Goal: Information Seeking & Learning: Find specific fact

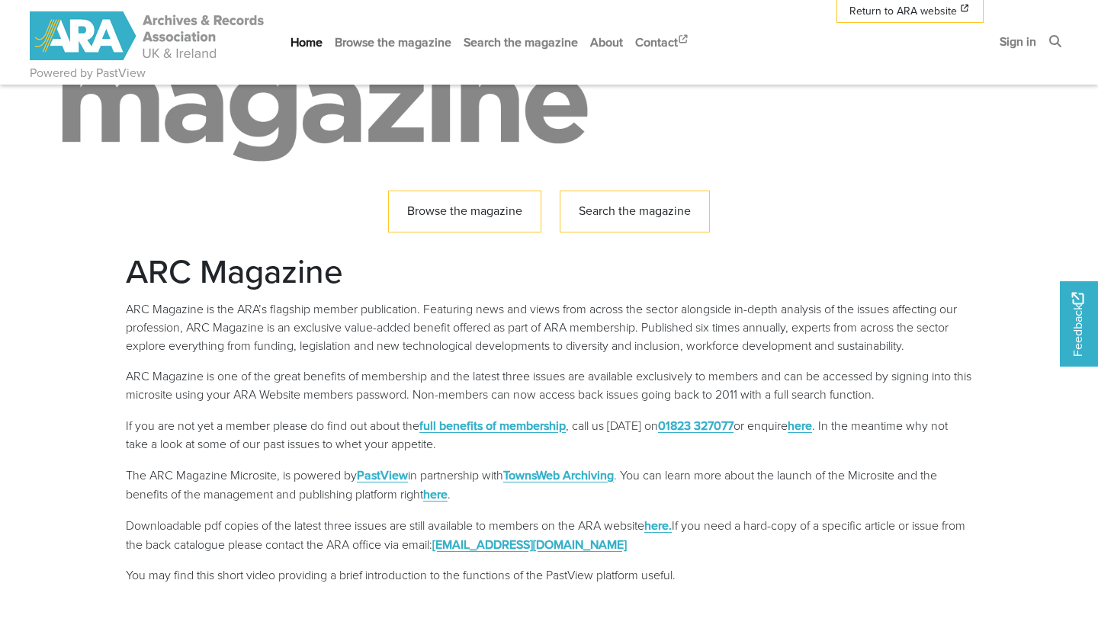
scroll to position [224, 0]
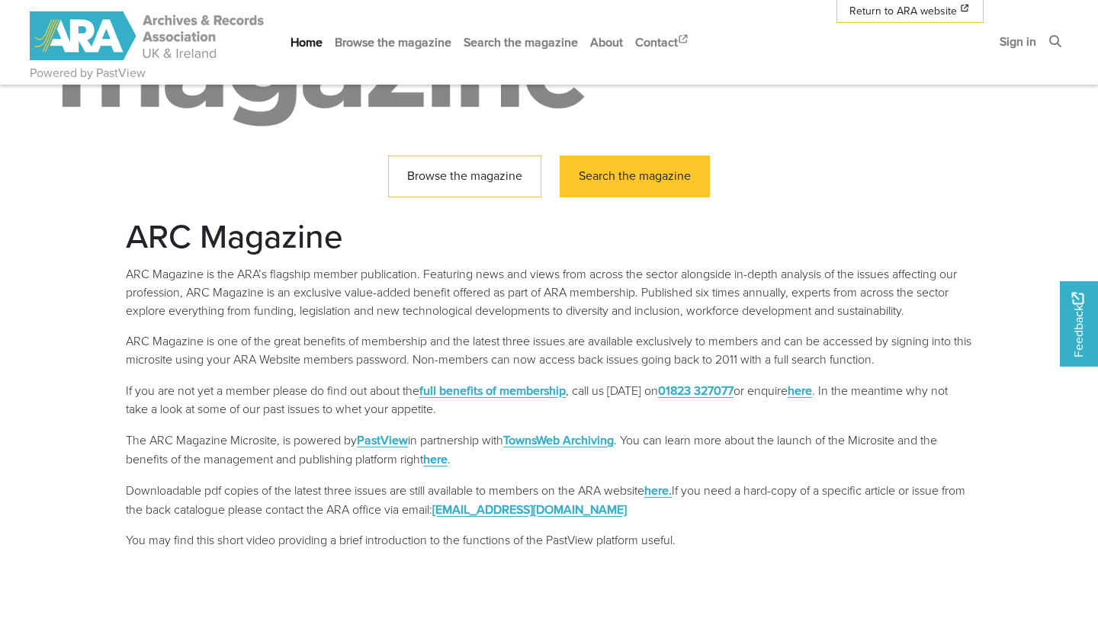
click at [656, 195] on link "Search the magazine" at bounding box center [635, 177] width 150 height 42
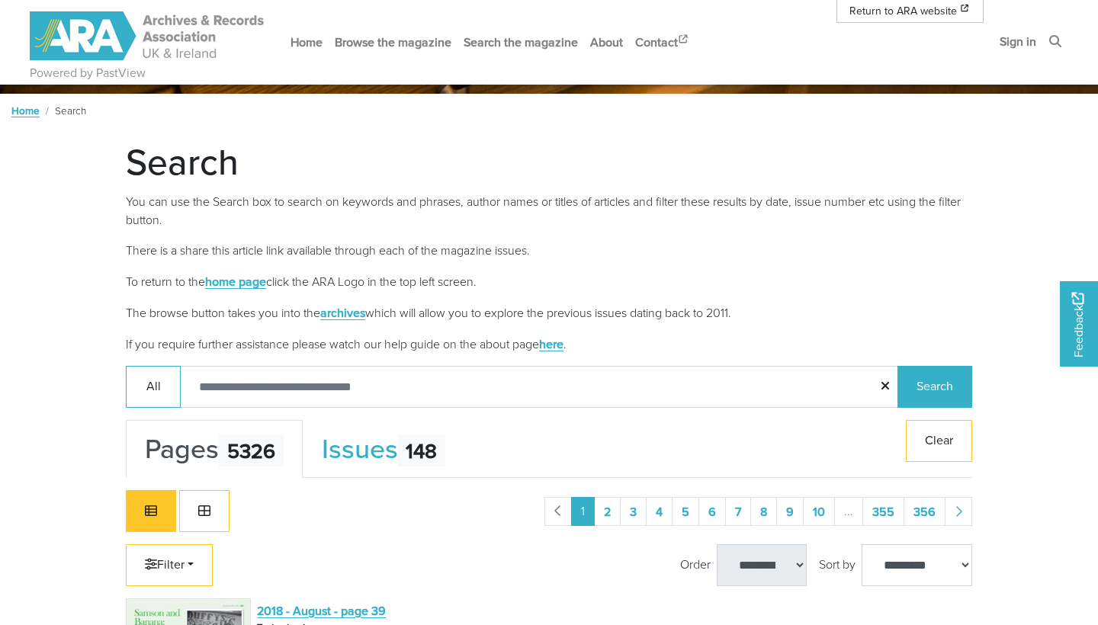
scroll to position [243, 0]
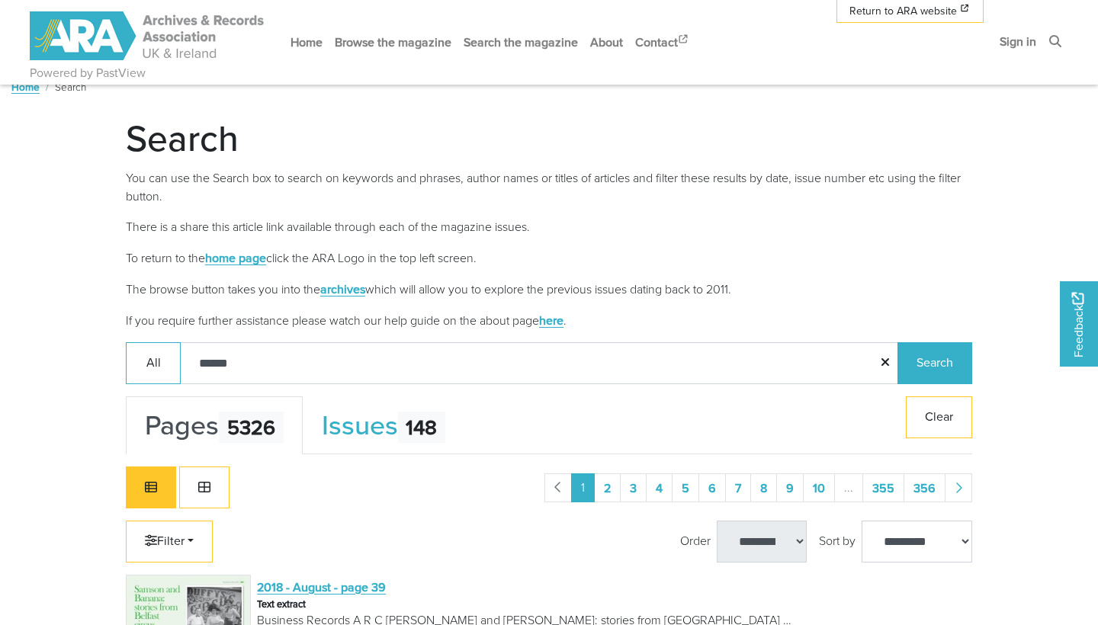
type input "*******"
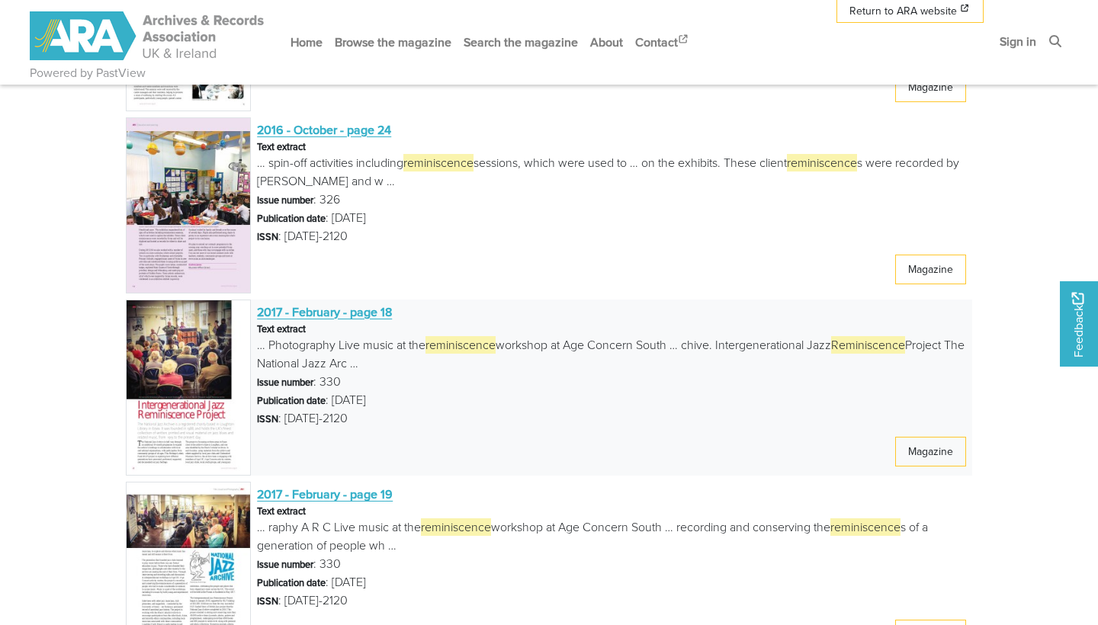
scroll to position [1615, 0]
click at [355, 127] on span "2016 - October - page 24" at bounding box center [324, 129] width 134 height 17
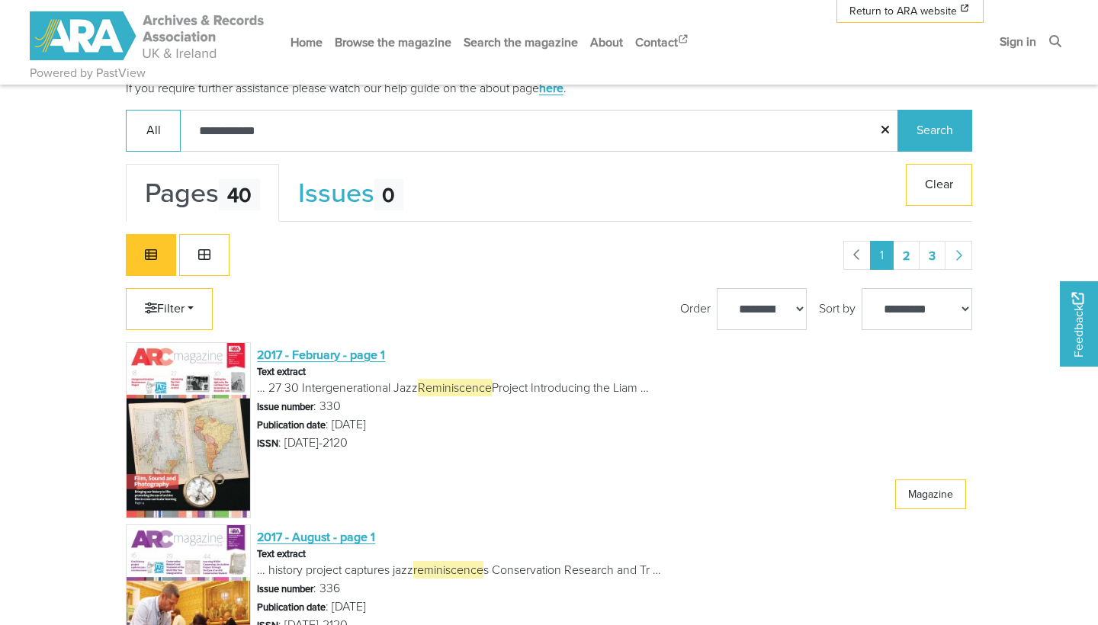
scroll to position [523, 0]
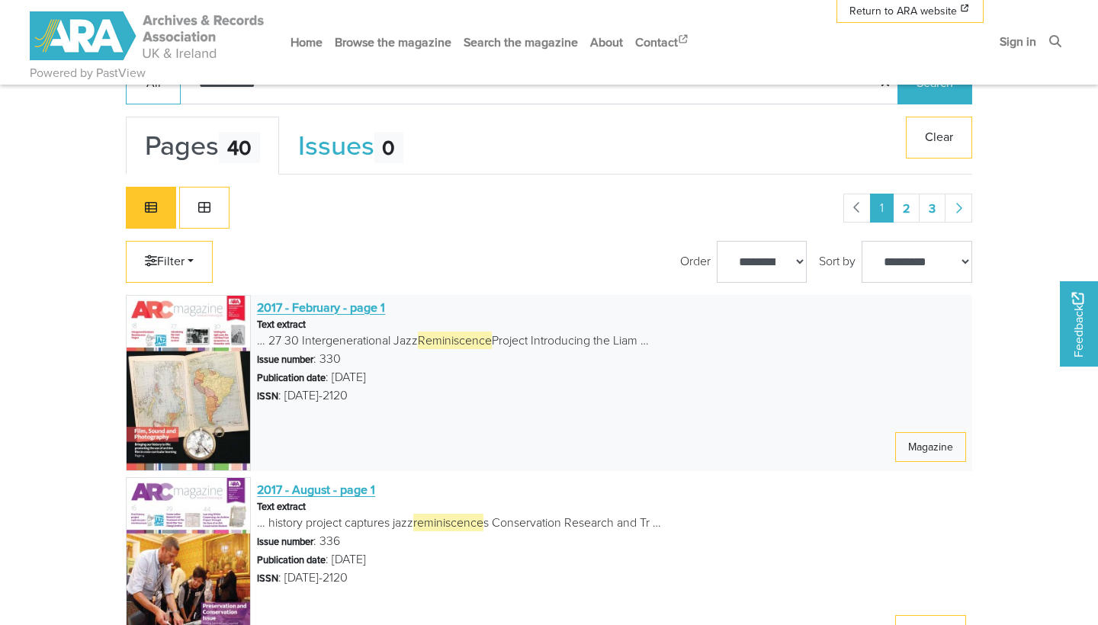
click at [355, 310] on span "2017 - February - page 1" at bounding box center [321, 307] width 128 height 17
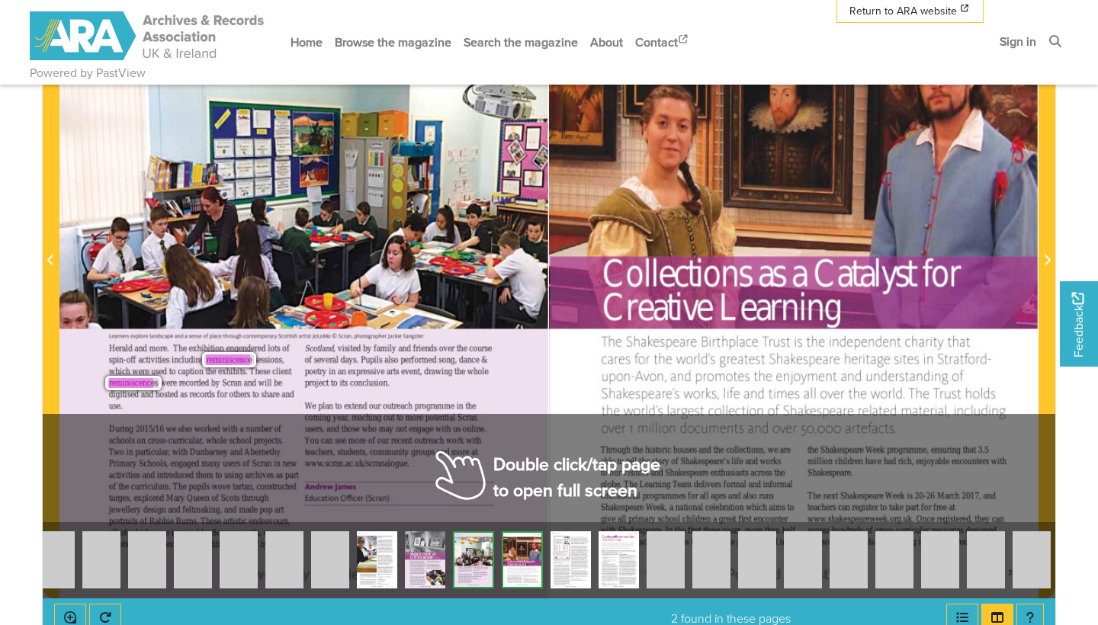
scroll to position [481, 0]
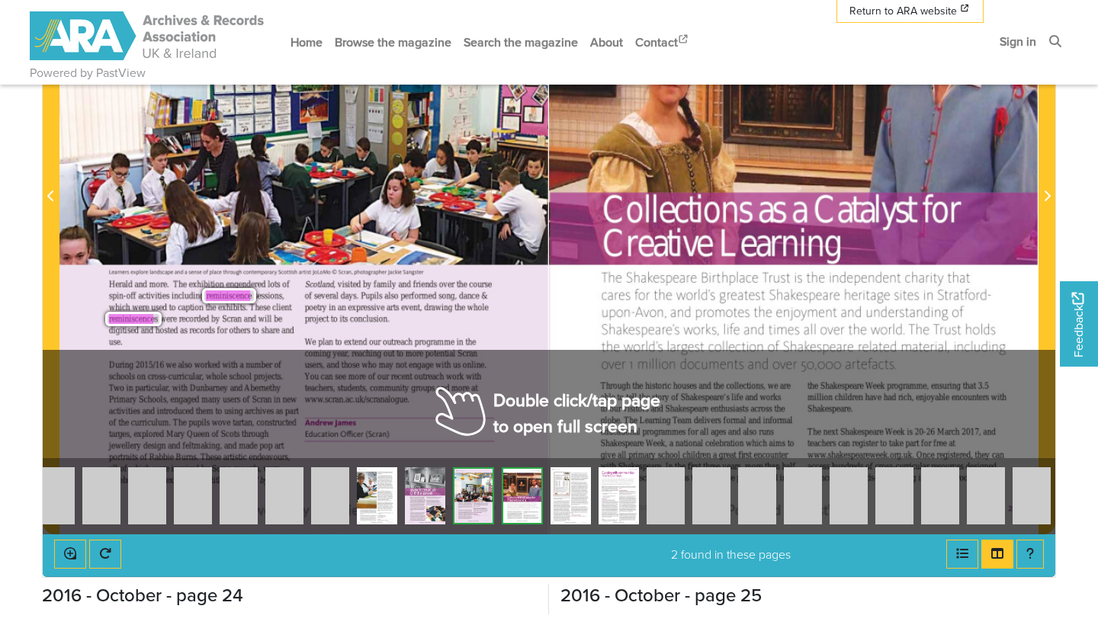
click at [253, 323] on span "and" at bounding box center [249, 318] width 10 height 9
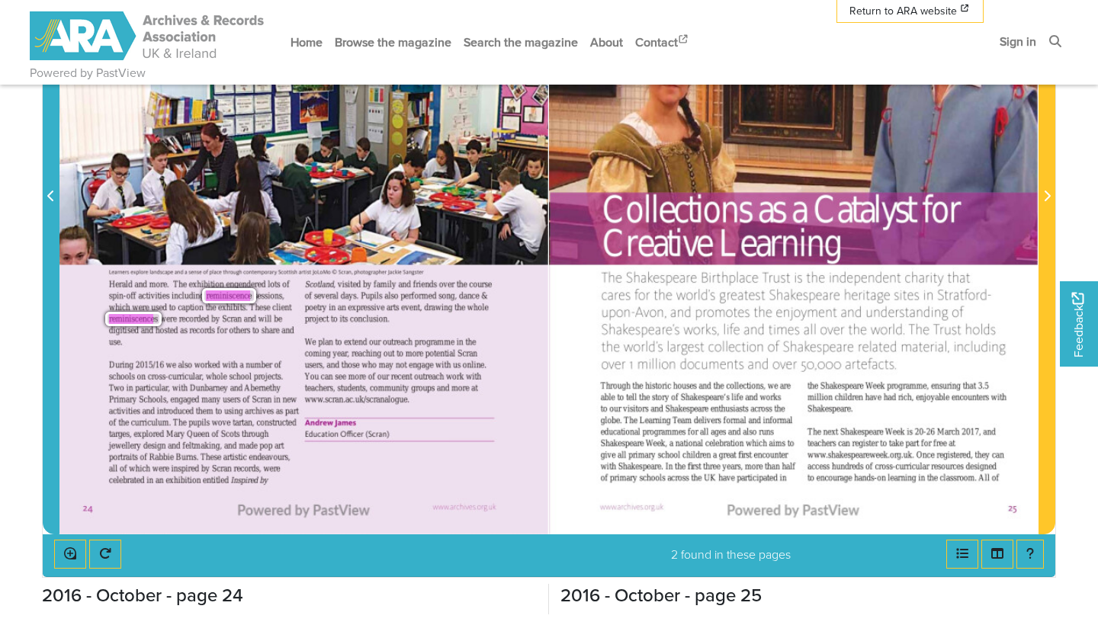
click at [50, 202] on icon "Previous Page" at bounding box center [51, 196] width 8 height 12
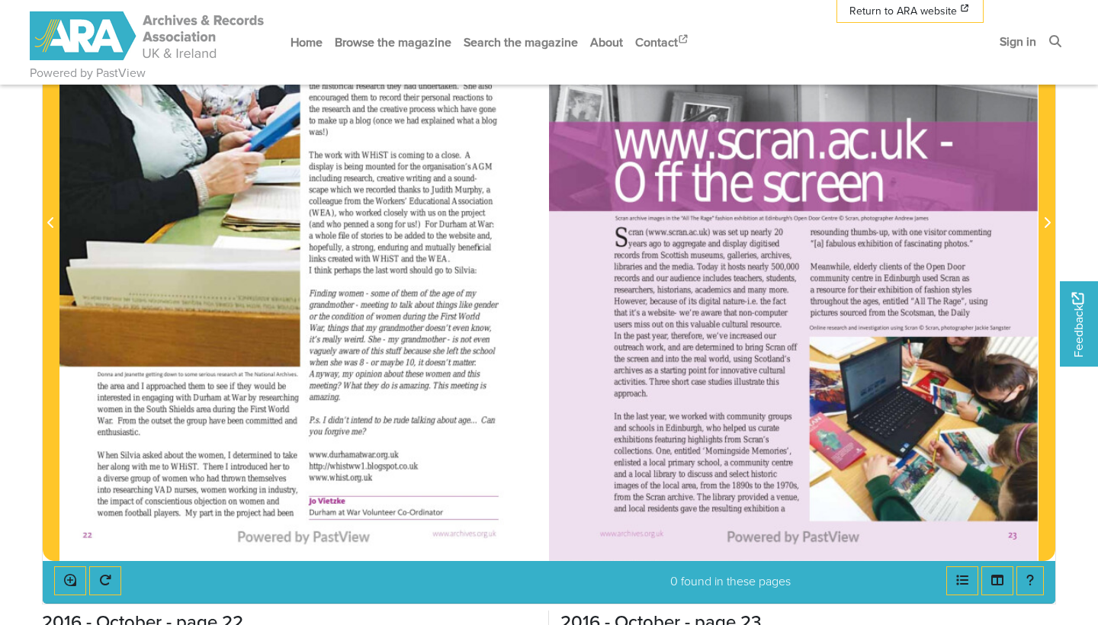
scroll to position [452, 0]
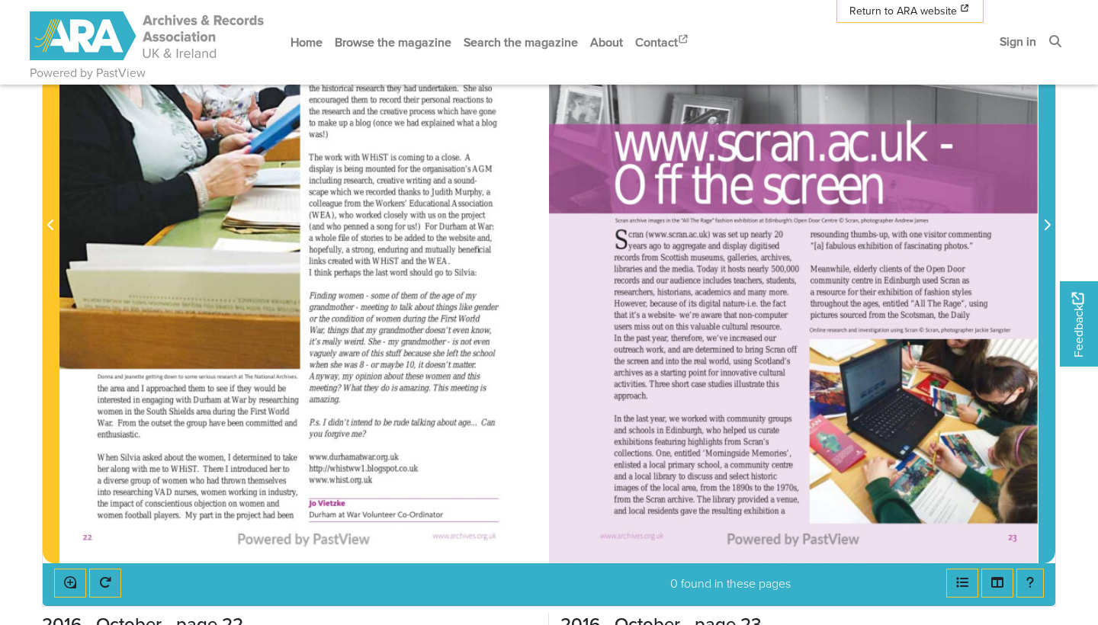
click at [1039, 306] on button "Next Page" at bounding box center [1047, 216] width 17 height 693
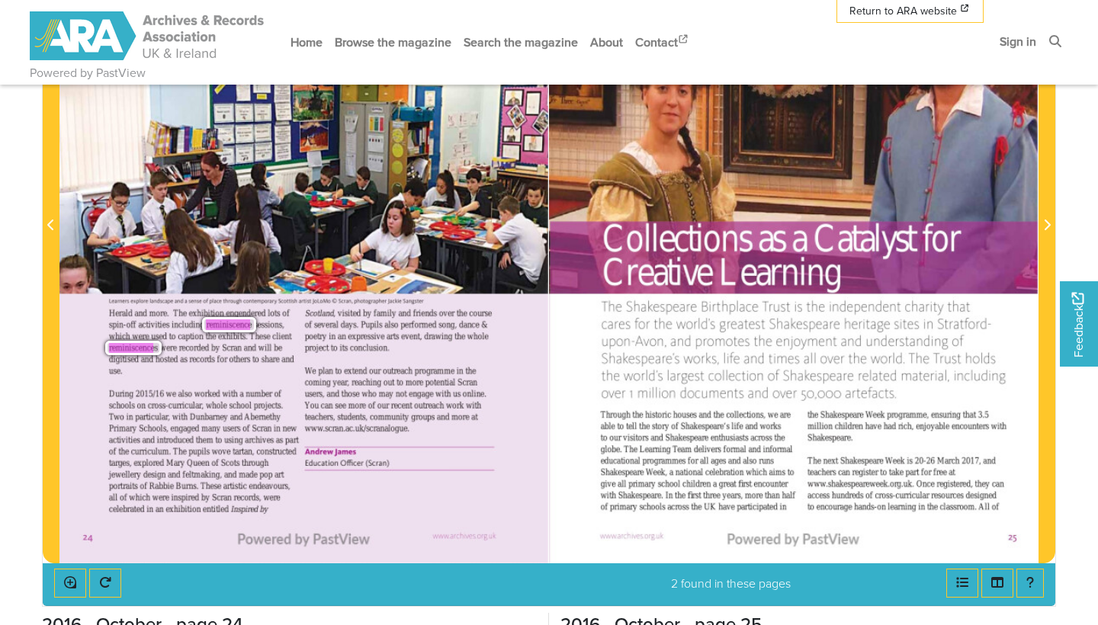
click at [317, 389] on div "We plan to extend our outreach programme in the coming year, reaching out to mo…" at bounding box center [298, 441] width 378 height 146
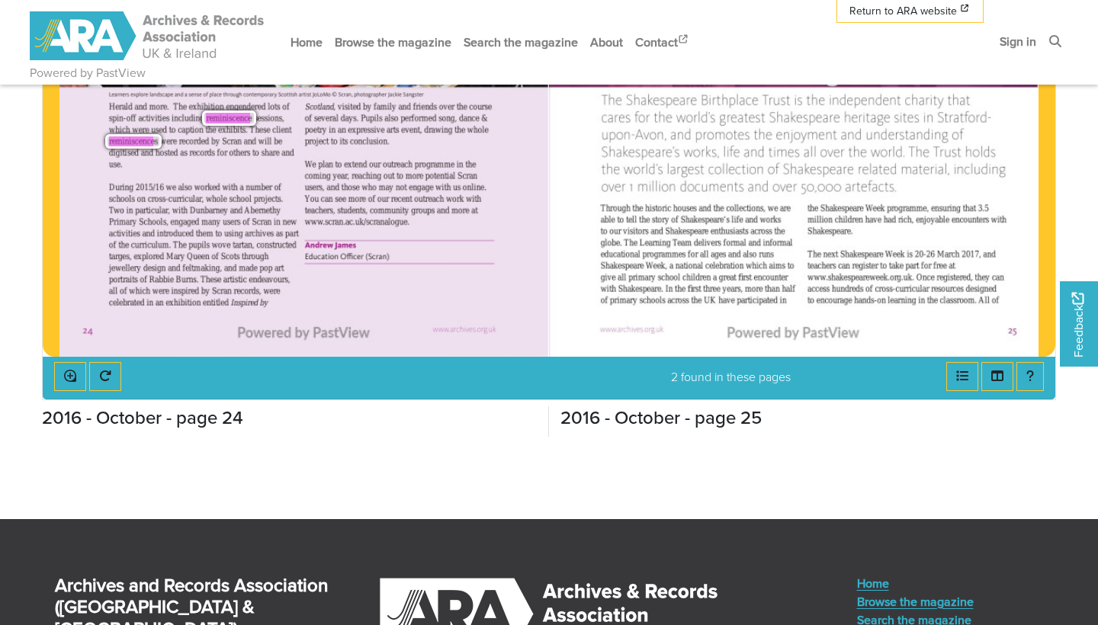
scroll to position [572, 0]
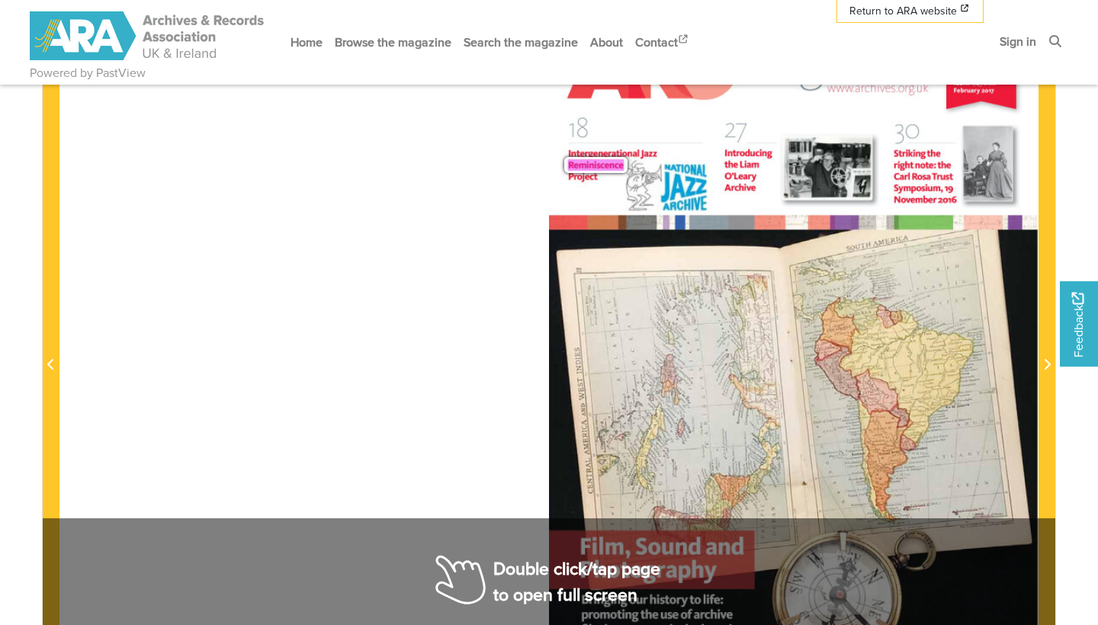
scroll to position [310, 0]
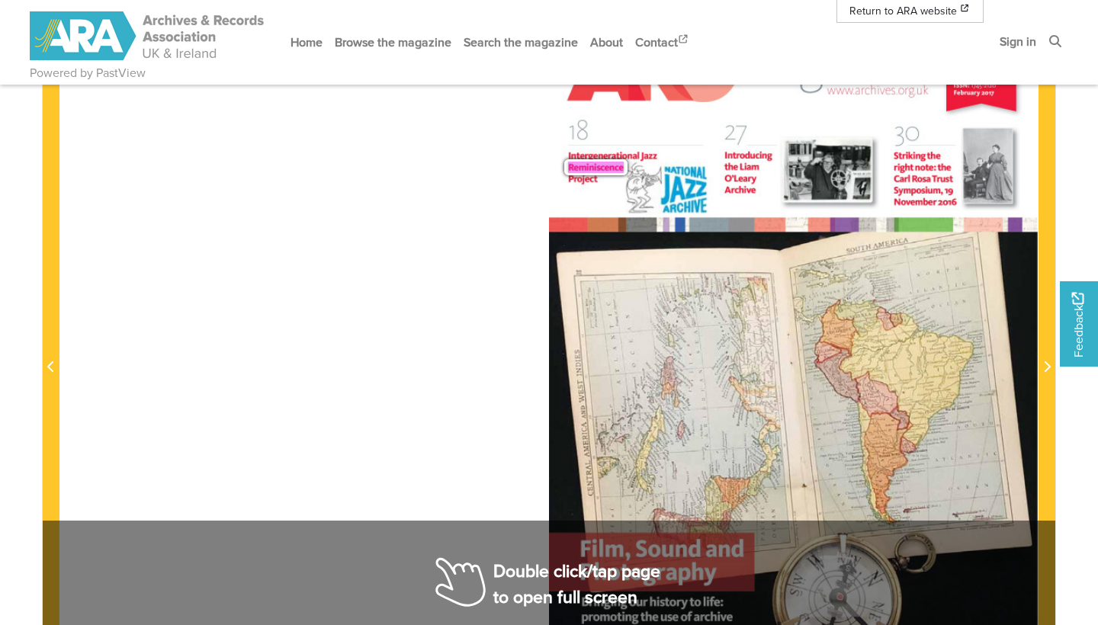
click at [611, 426] on div "A R C magazine www.archives.org.uk No: 330 ISSN: 1745-2120 February 2017 18 27 …" at bounding box center [794, 358] width 490 height 693
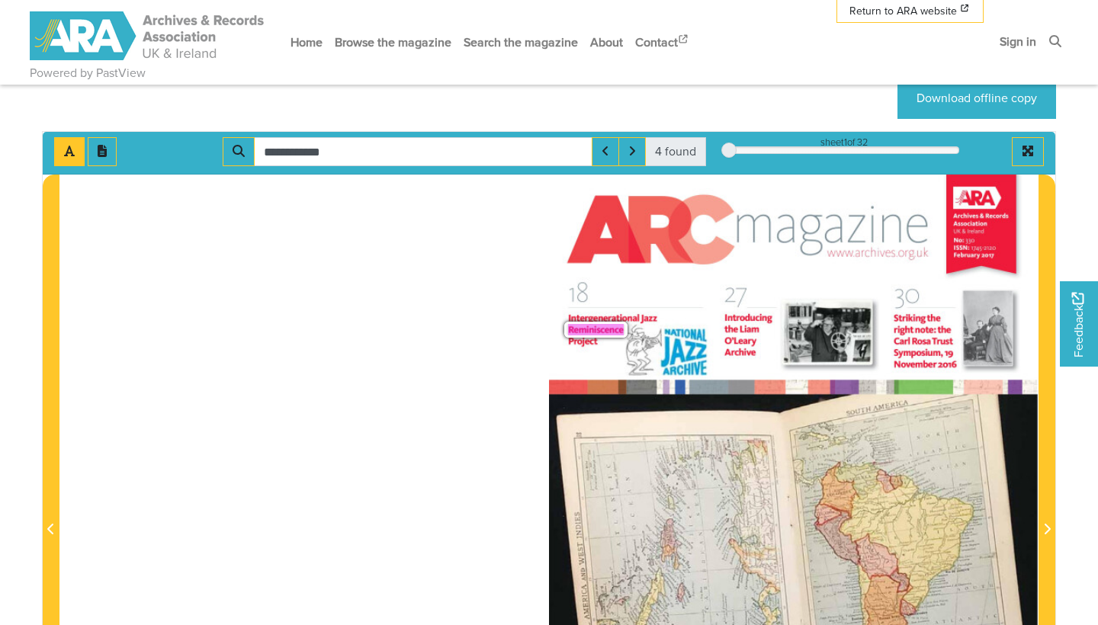
scroll to position [174, 0]
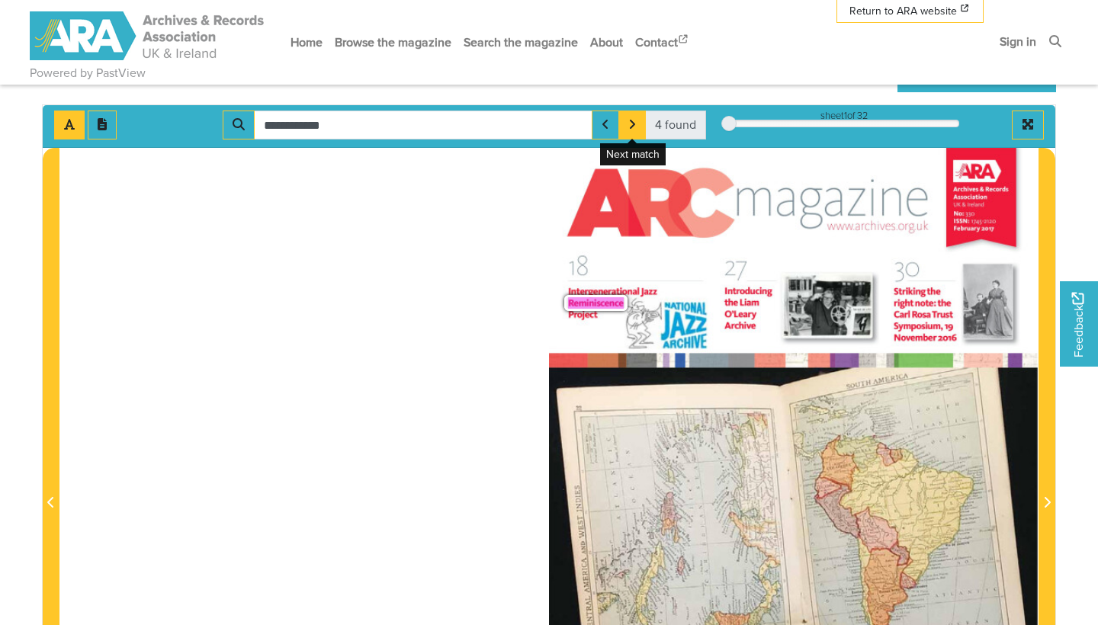
click at [635, 123] on icon "Next Match" at bounding box center [632, 124] width 8 height 12
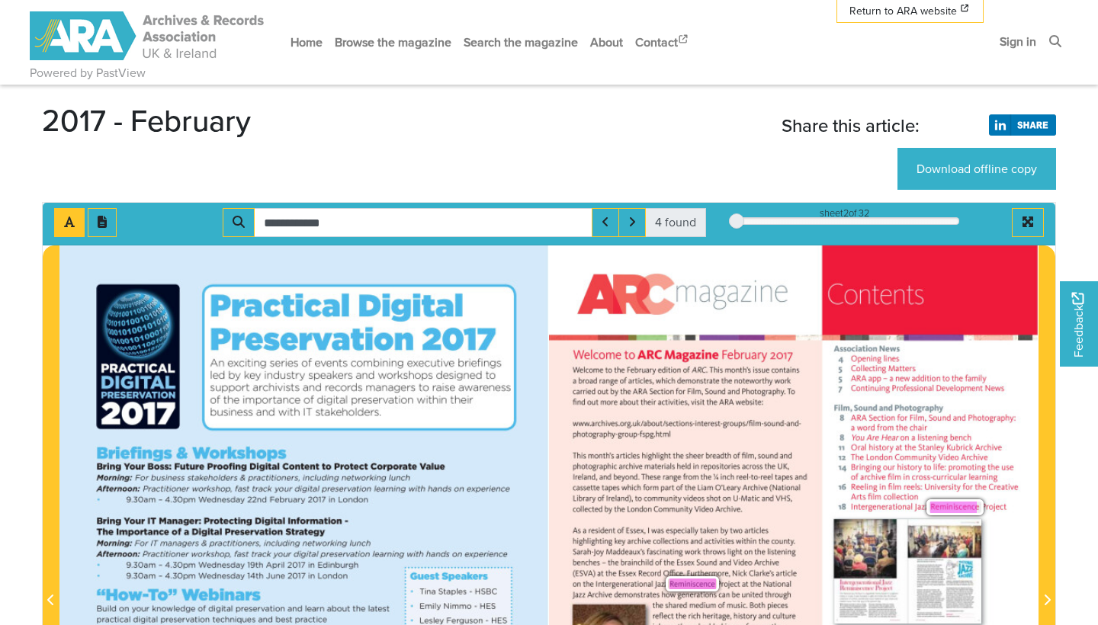
scroll to position [69, 0]
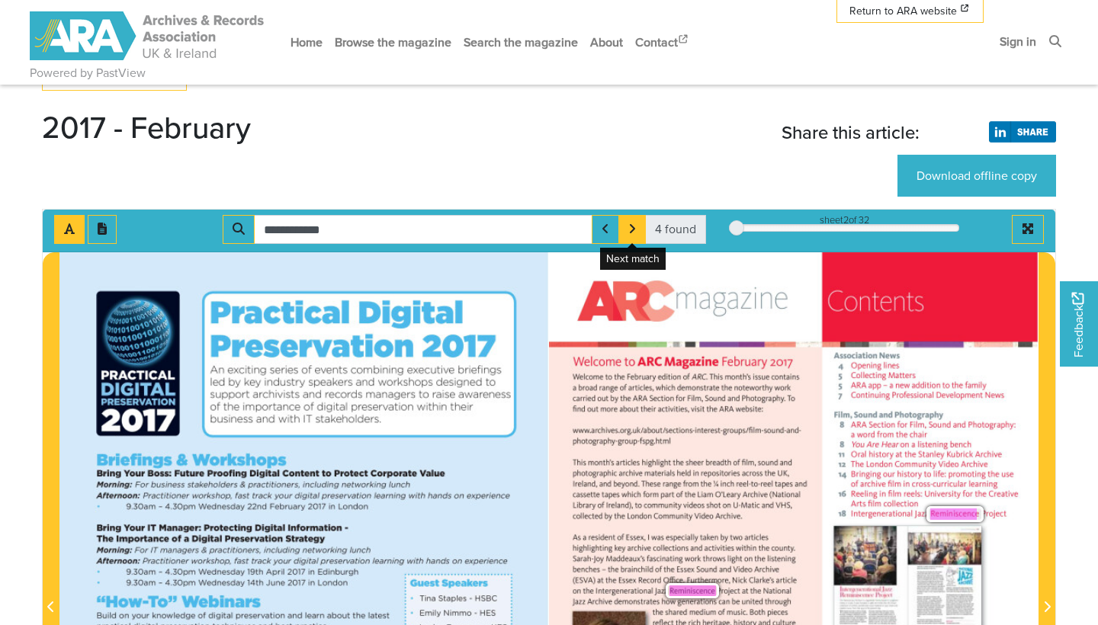
click at [628, 229] on icon "Next Match" at bounding box center [632, 229] width 8 height 12
click at [640, 233] on button "Next Match" at bounding box center [632, 229] width 27 height 29
click at [632, 225] on icon "Next Match" at bounding box center [632, 228] width 5 height 9
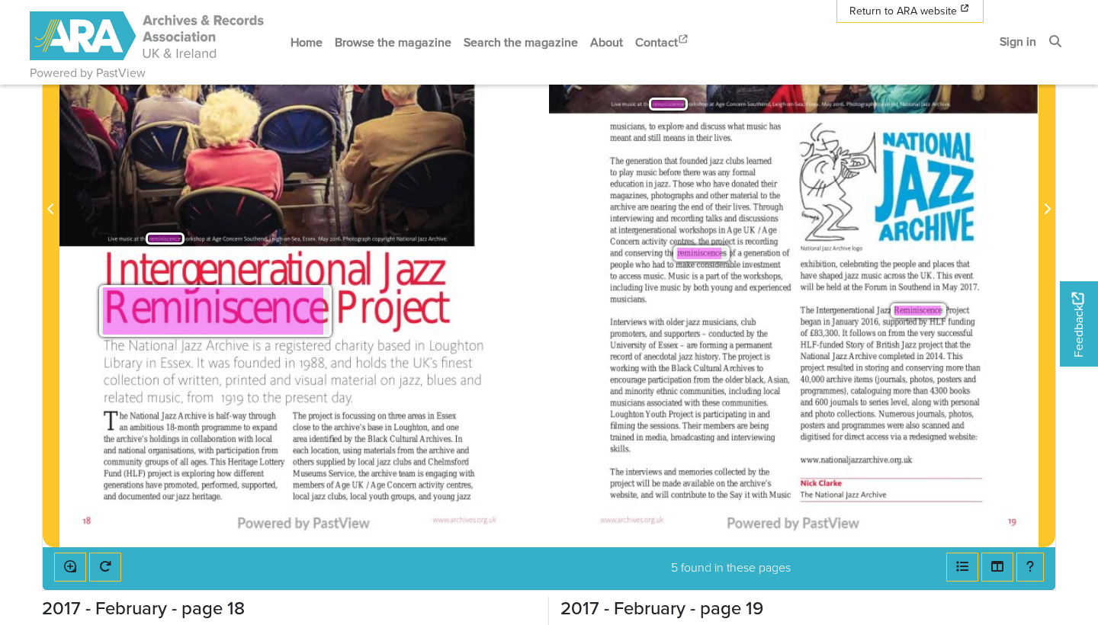
scroll to position [464, 0]
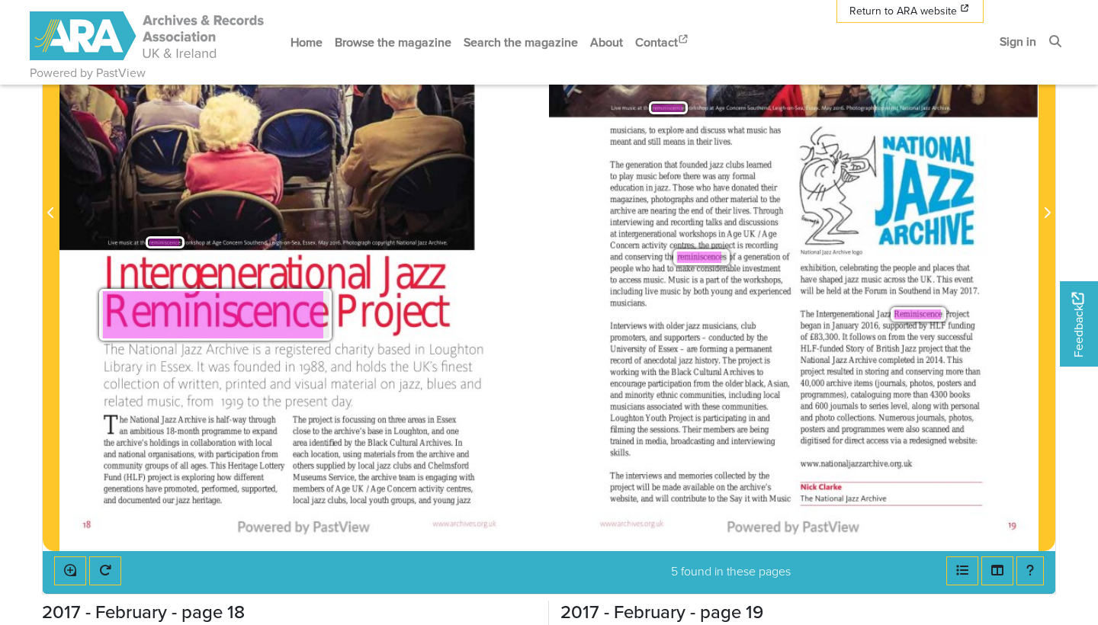
click at [297, 444] on span "area" at bounding box center [299, 443] width 12 height 9
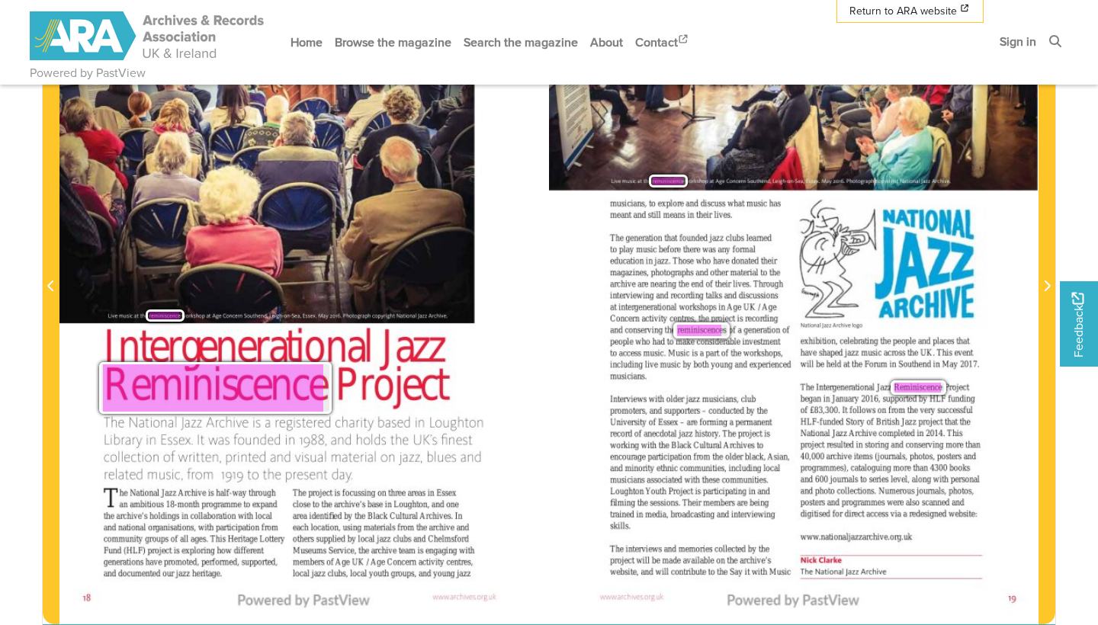
scroll to position [391, 0]
click at [744, 336] on div "The generation that founded jazz clubs learned to play music before there was a…" at bounding box center [700, 307] width 181 height 146
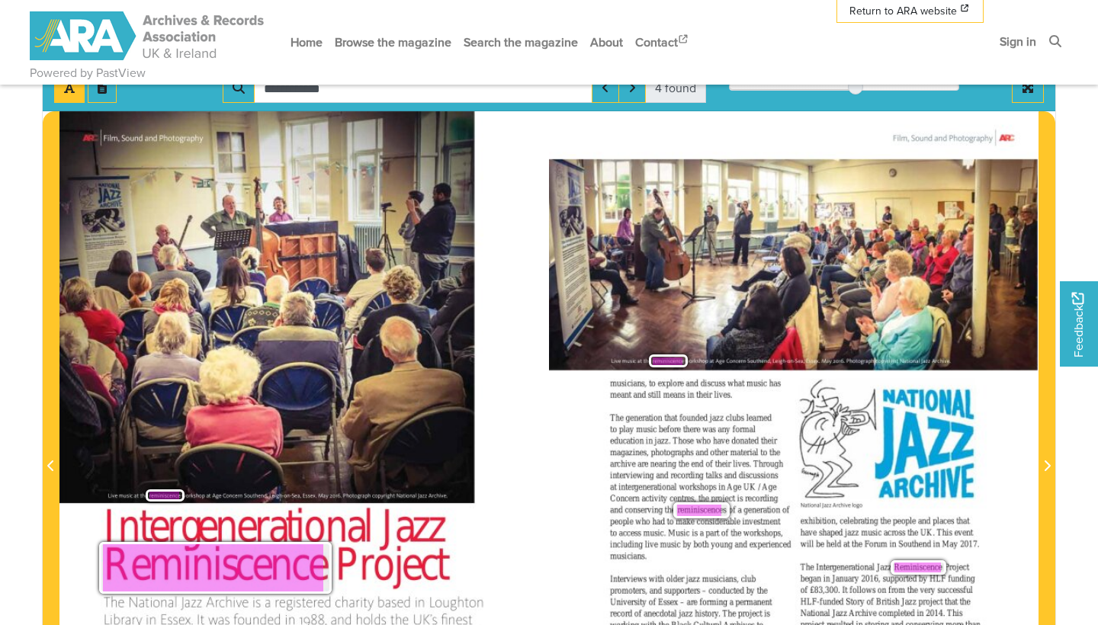
scroll to position [208, 0]
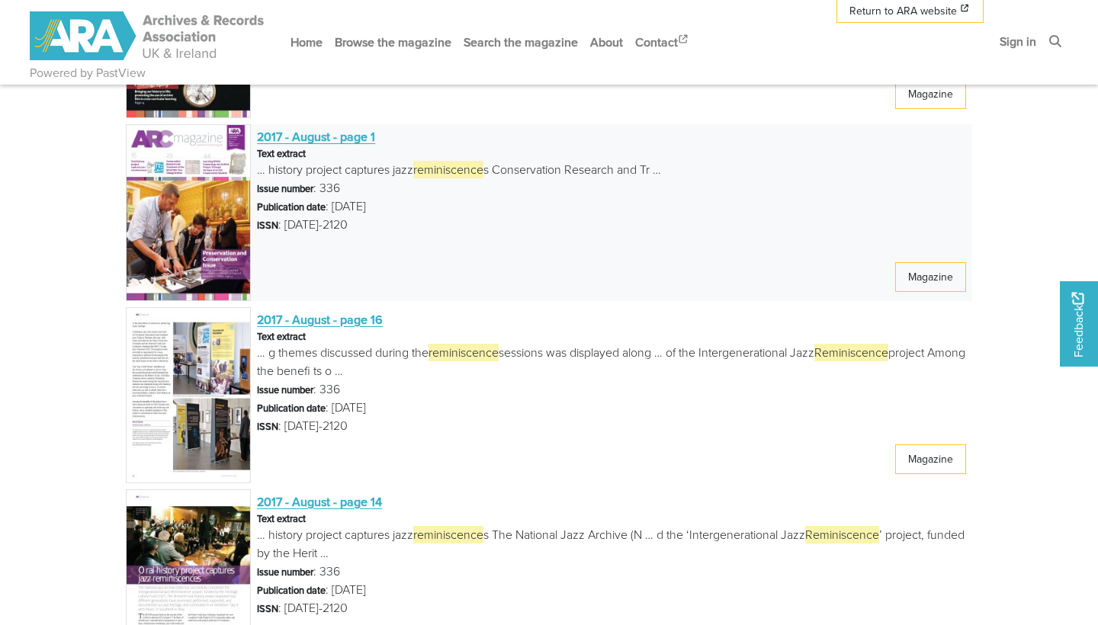
scroll to position [879, 0]
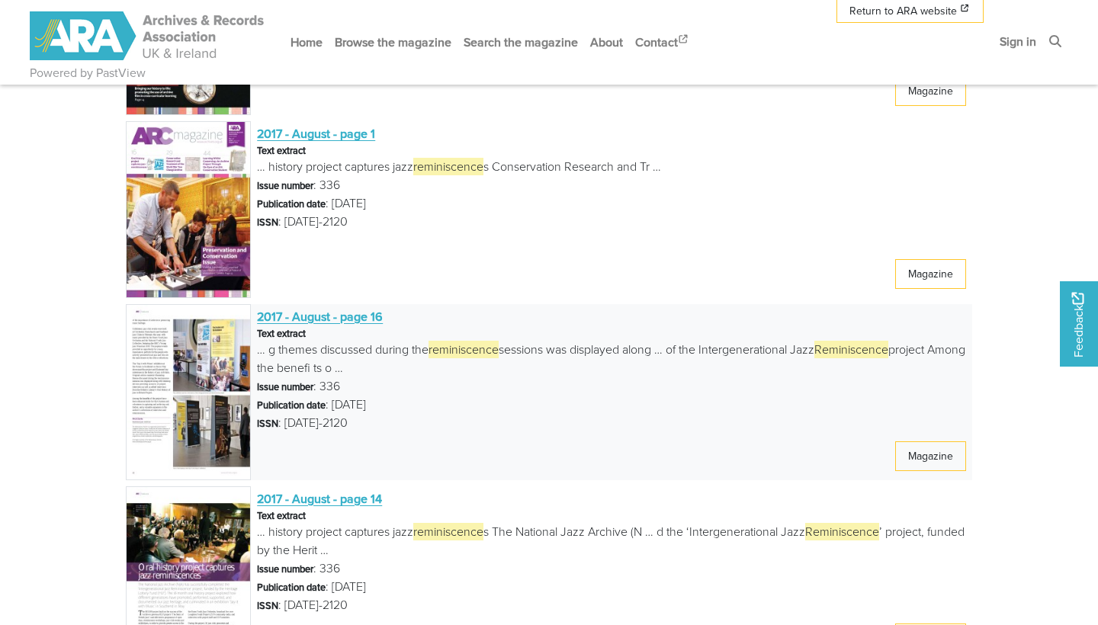
click at [357, 316] on span "2017 - August - page 16" at bounding box center [320, 316] width 126 height 17
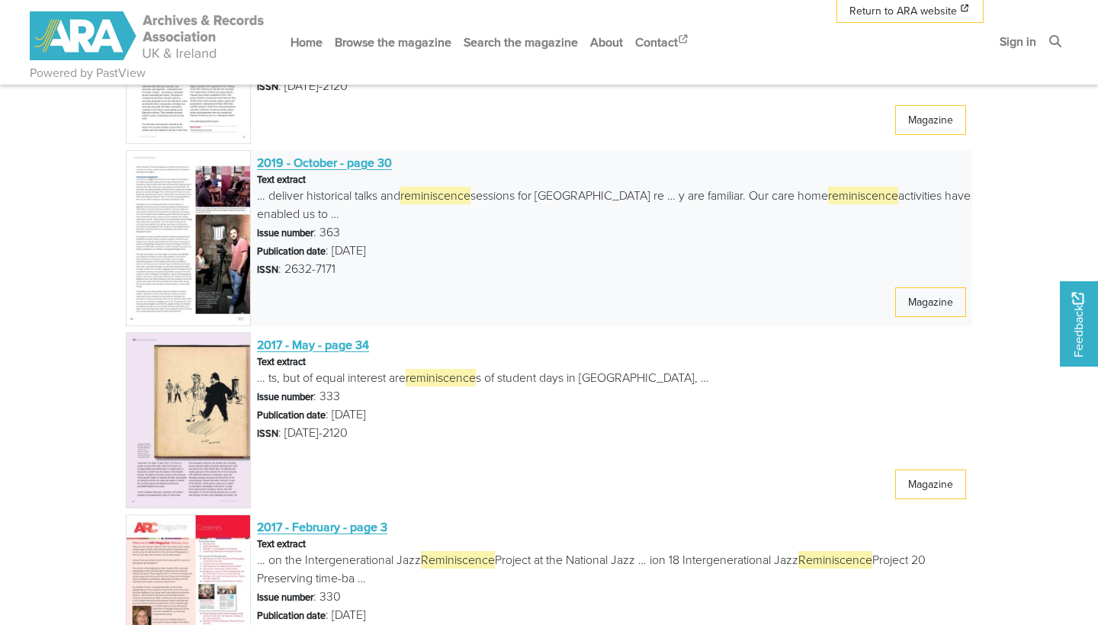
scroll to position [2130, 0]
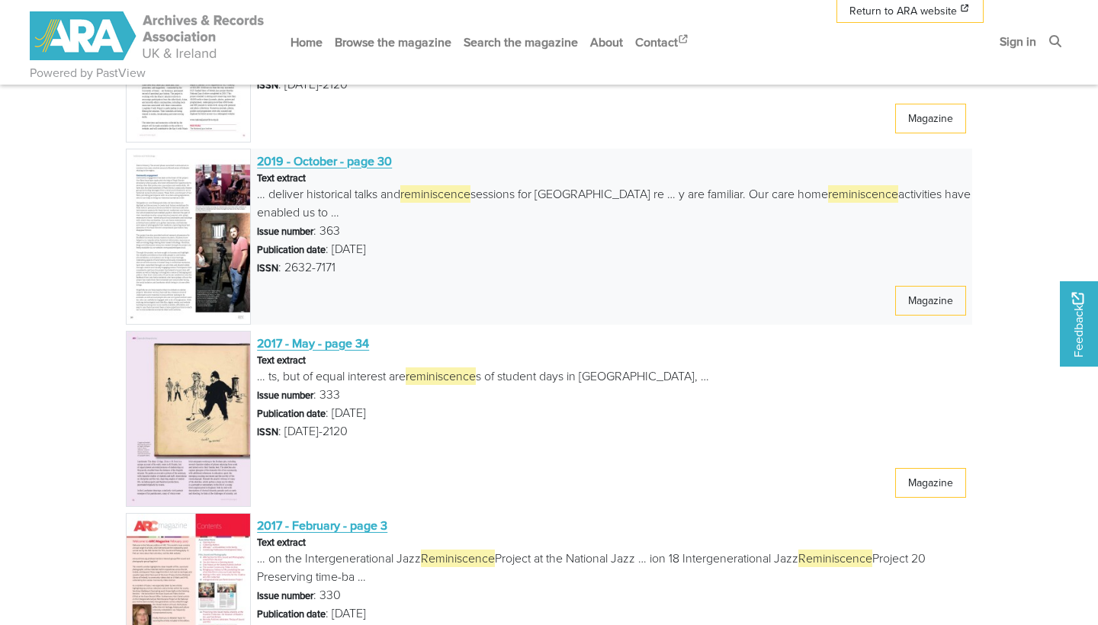
click at [302, 154] on span "2019 - October - page 30" at bounding box center [324, 161] width 135 height 17
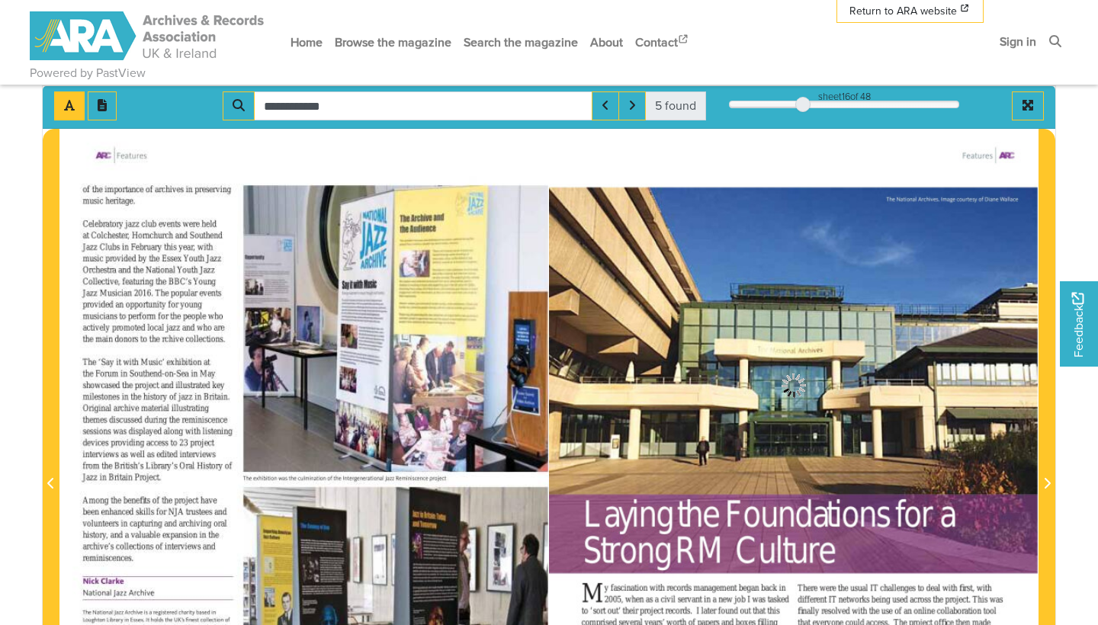
scroll to position [178, 0]
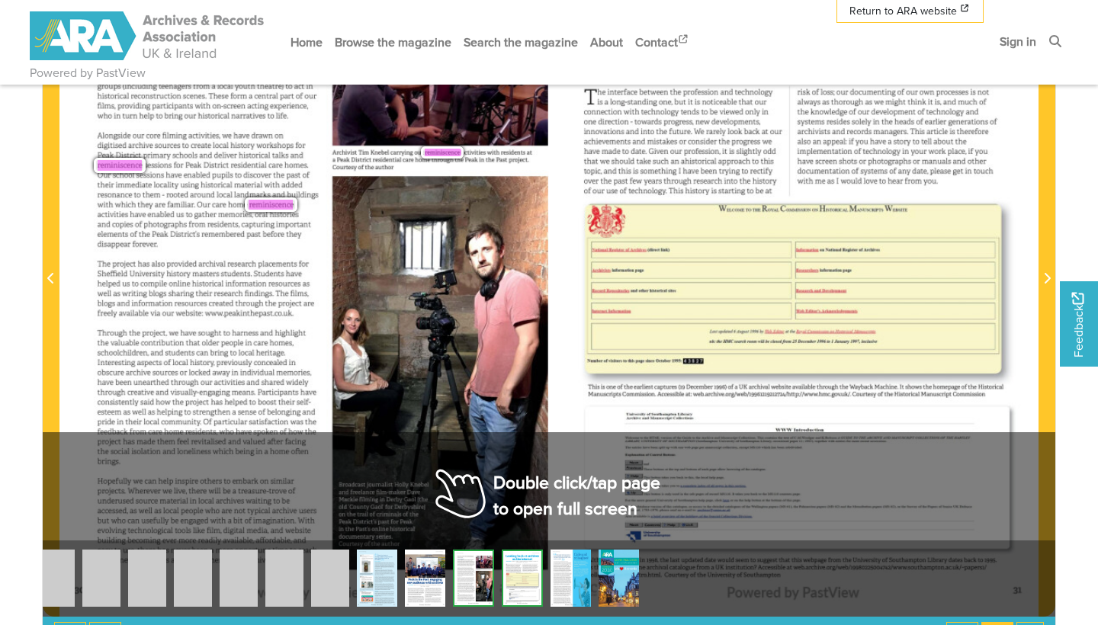
scroll to position [398, 0]
click at [315, 353] on div "Through the project, we have sought to harness and highlight the valuable contr…" at bounding box center [207, 397] width 219 height 136
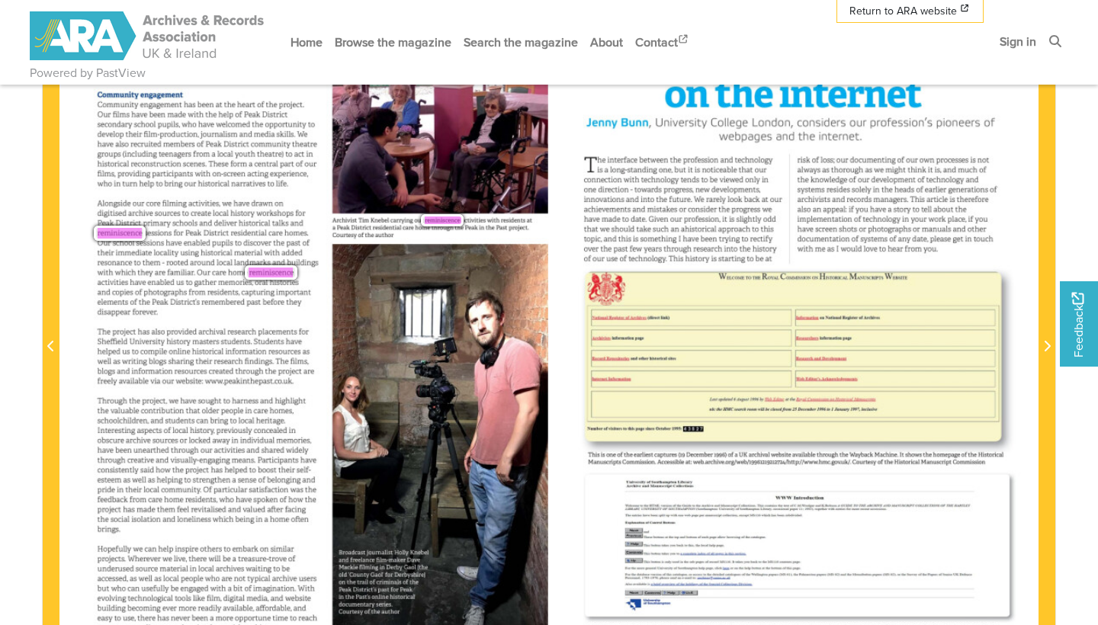
scroll to position [352, 0]
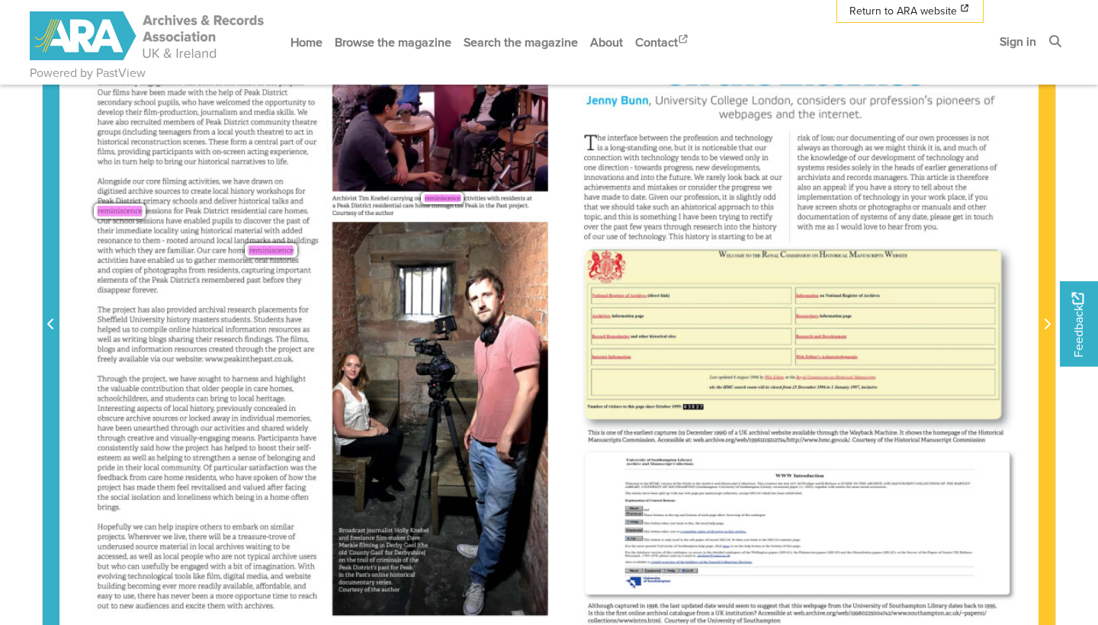
click at [50, 319] on icon "Previous Page" at bounding box center [51, 324] width 8 height 12
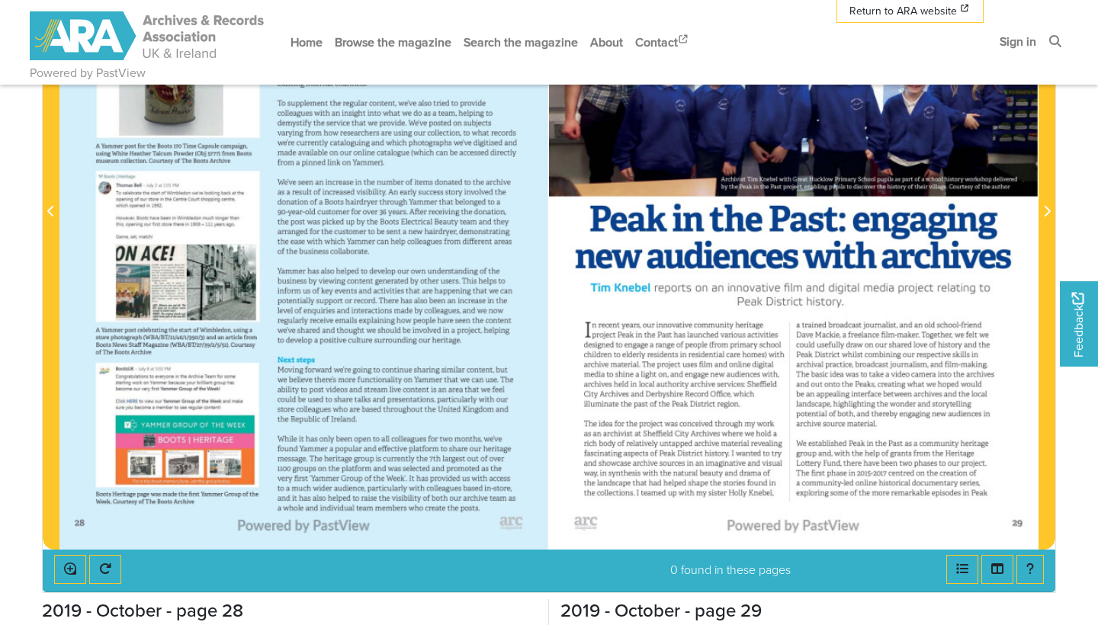
scroll to position [468, 0]
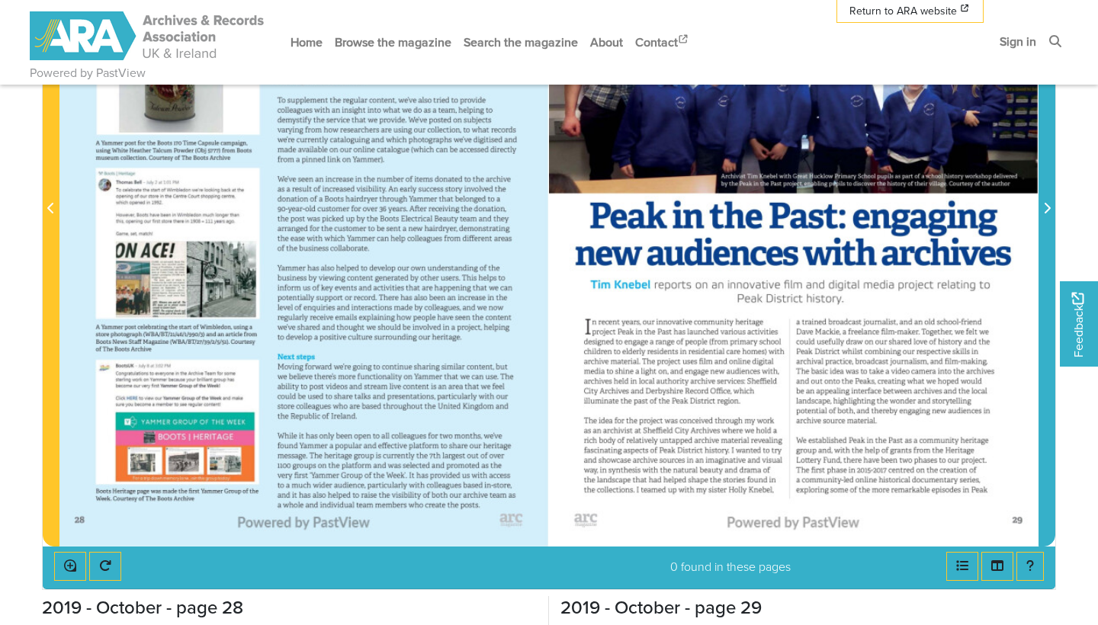
click at [1042, 440] on span "Next Page" at bounding box center [1047, 199] width 15 height 691
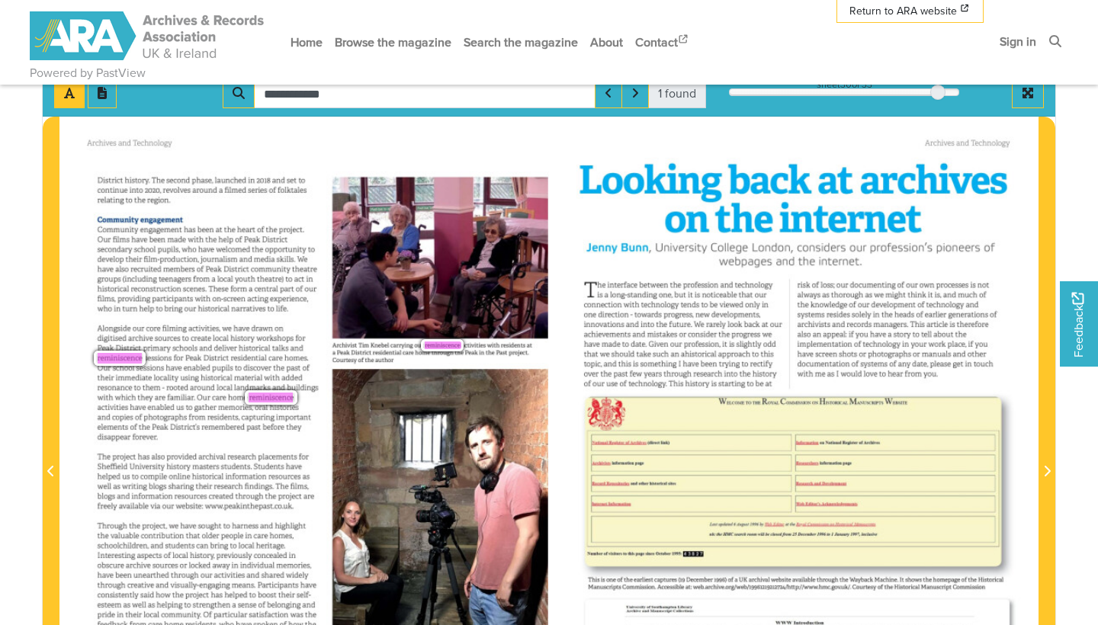
scroll to position [256, 0]
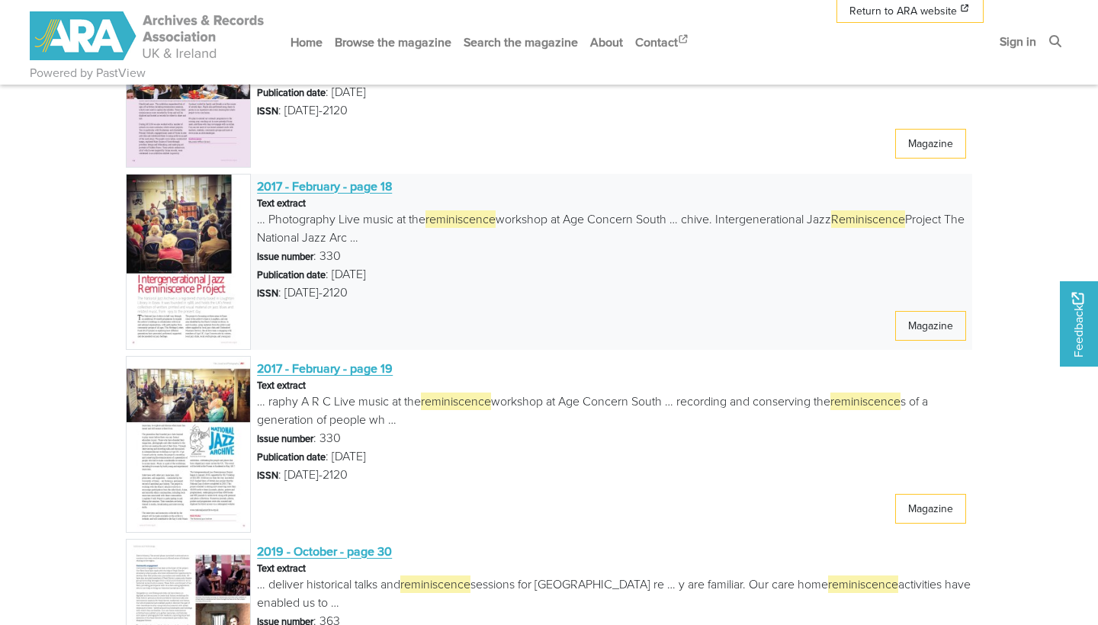
scroll to position [1746, 0]
